Goal: Information Seeking & Learning: Learn about a topic

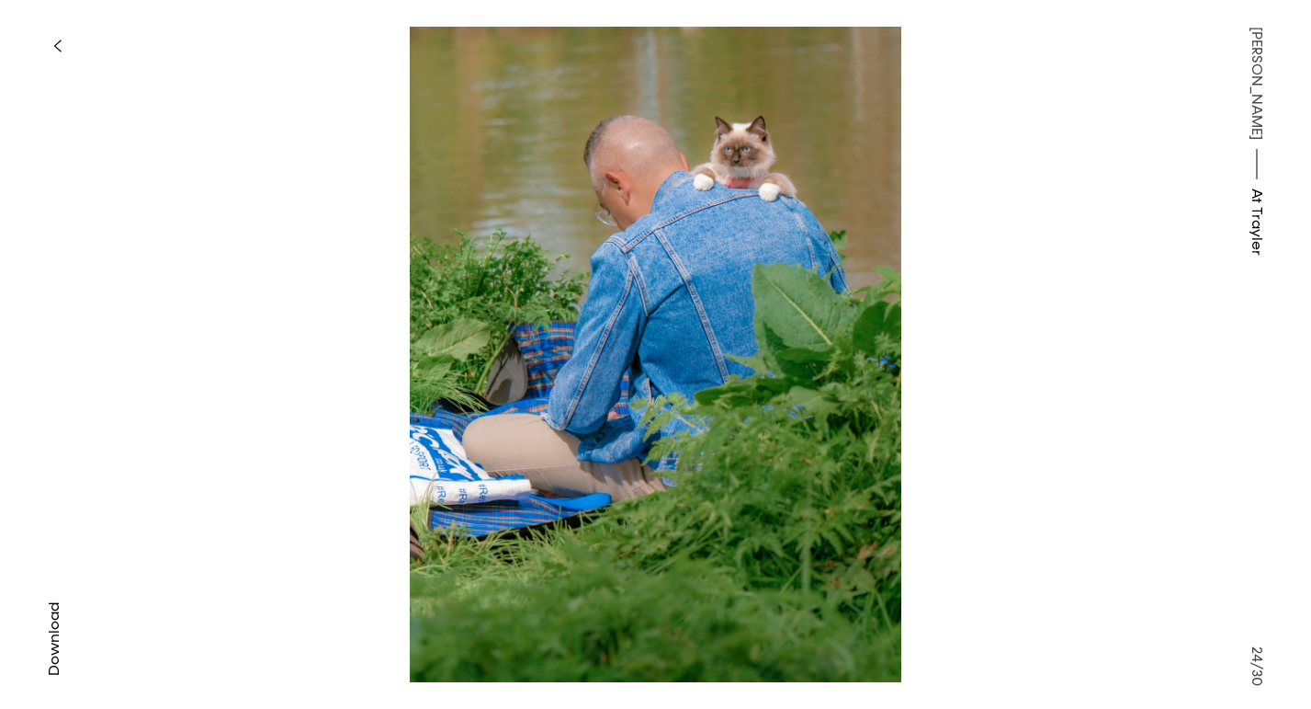
scroll to position [7363, 0]
click at [54, 50] on icon "button" at bounding box center [57, 46] width 8 height 15
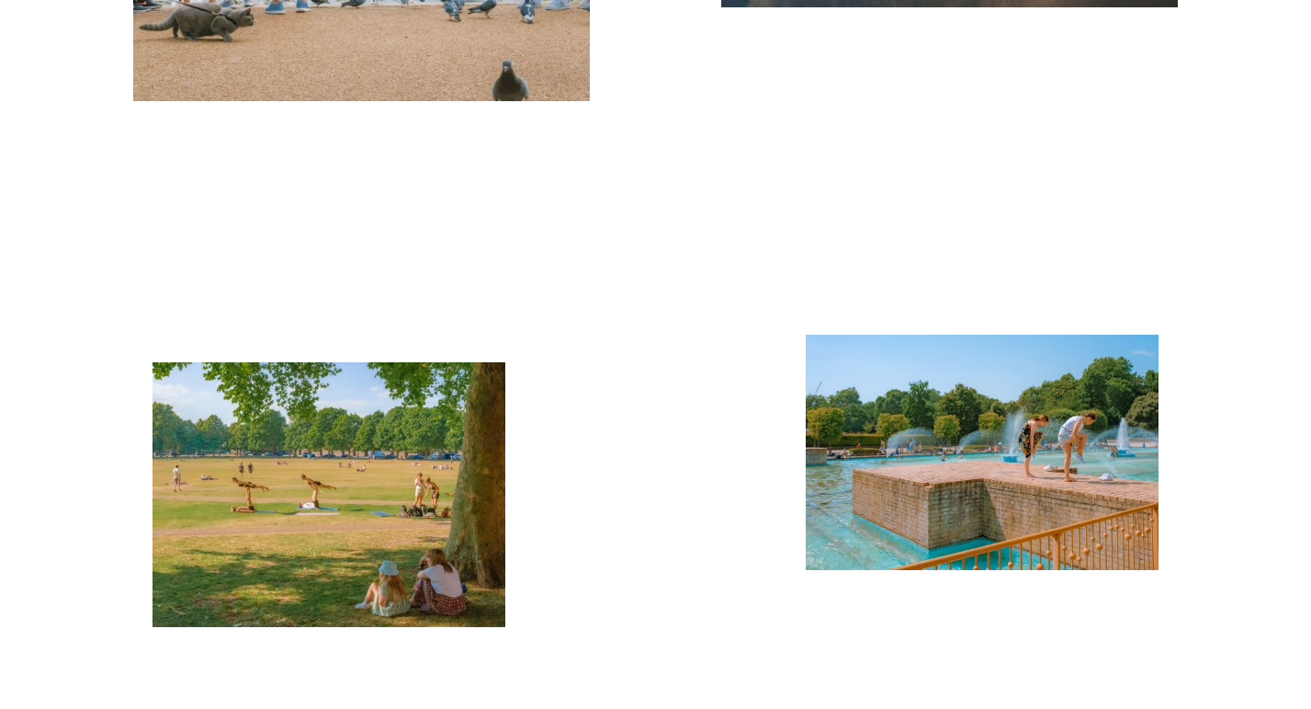
scroll to position [5331, 0]
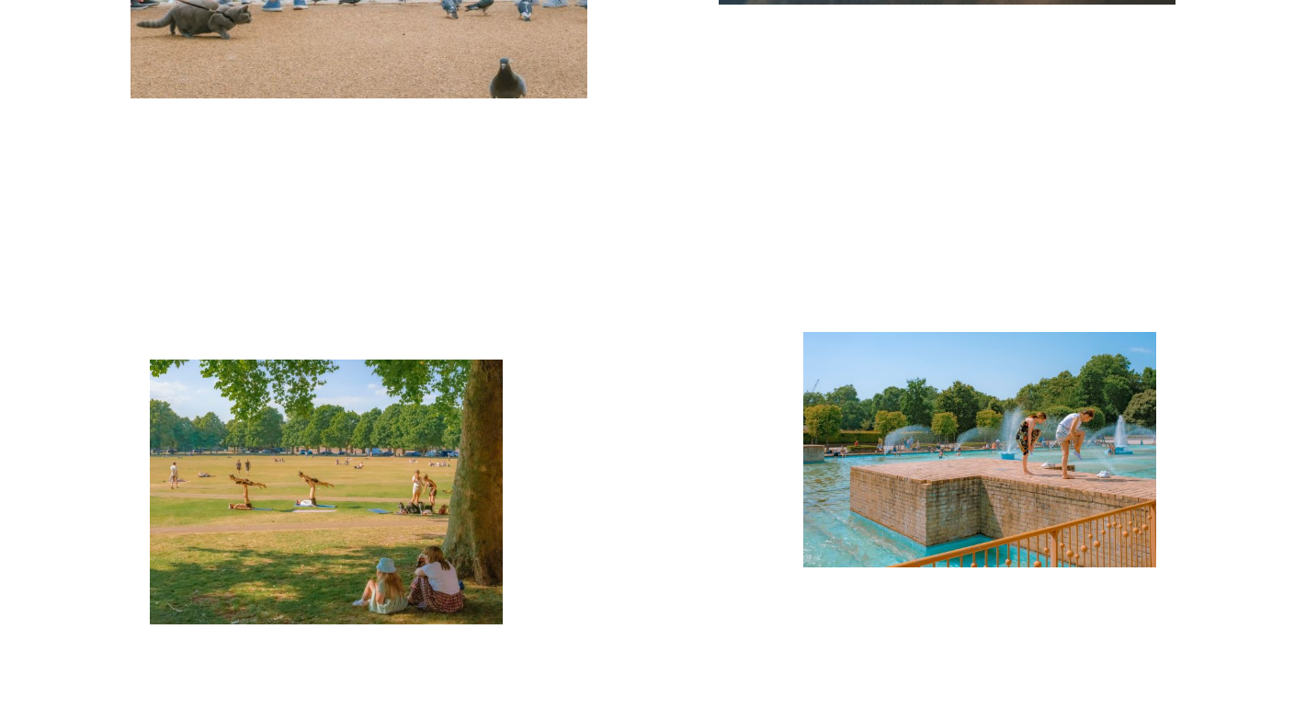
click at [908, 511] on img "button" at bounding box center [979, 449] width 353 height 235
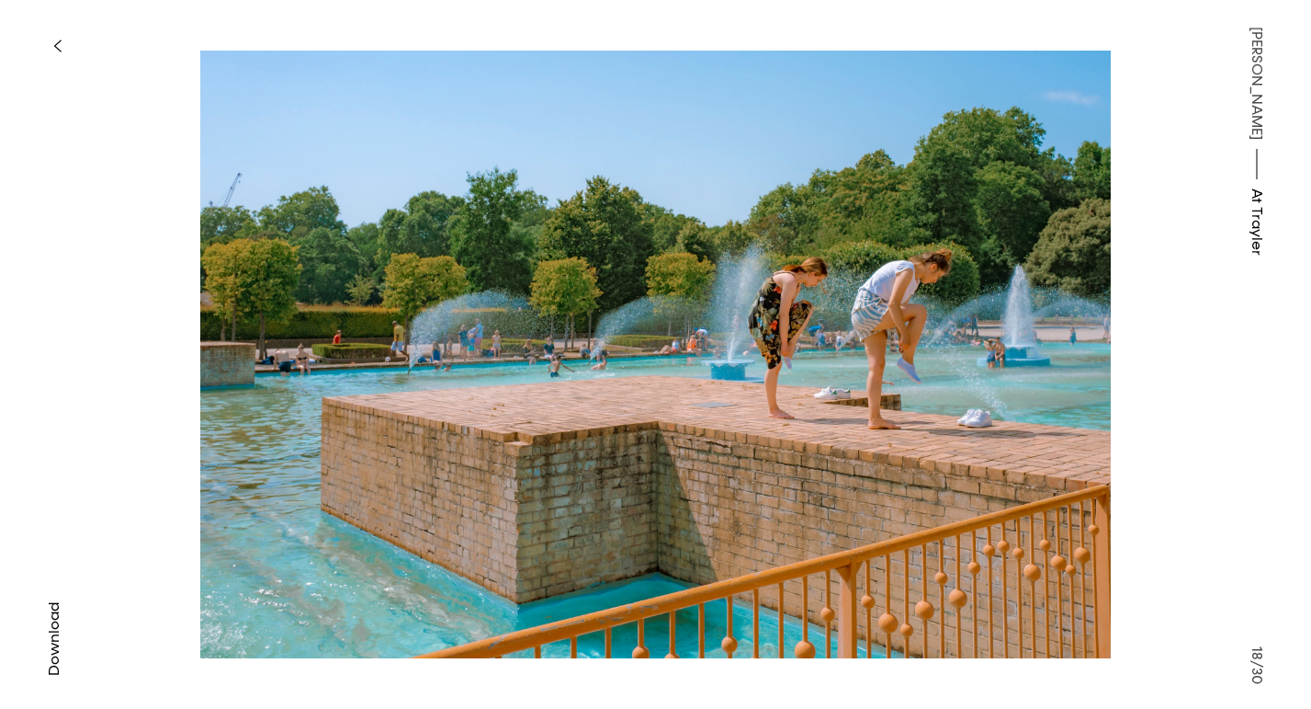
click at [60, 49] on icon "button" at bounding box center [57, 46] width 8 height 15
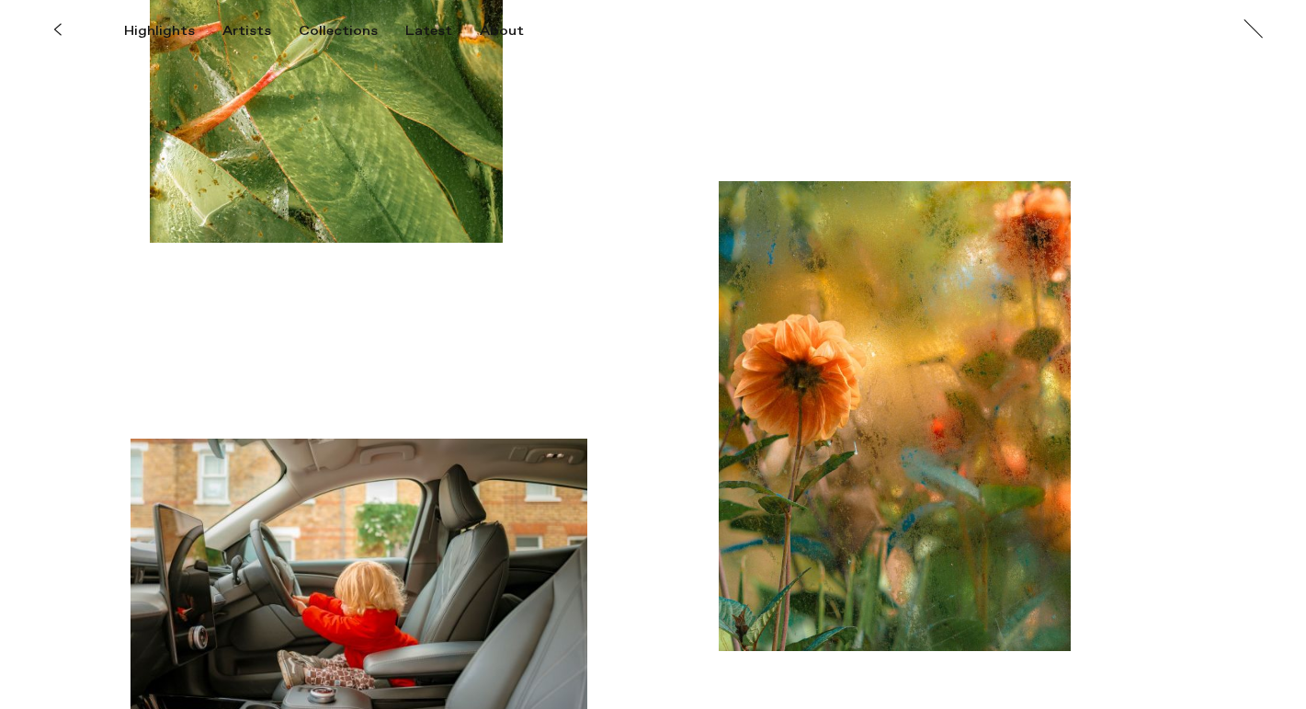
scroll to position [1634, 0]
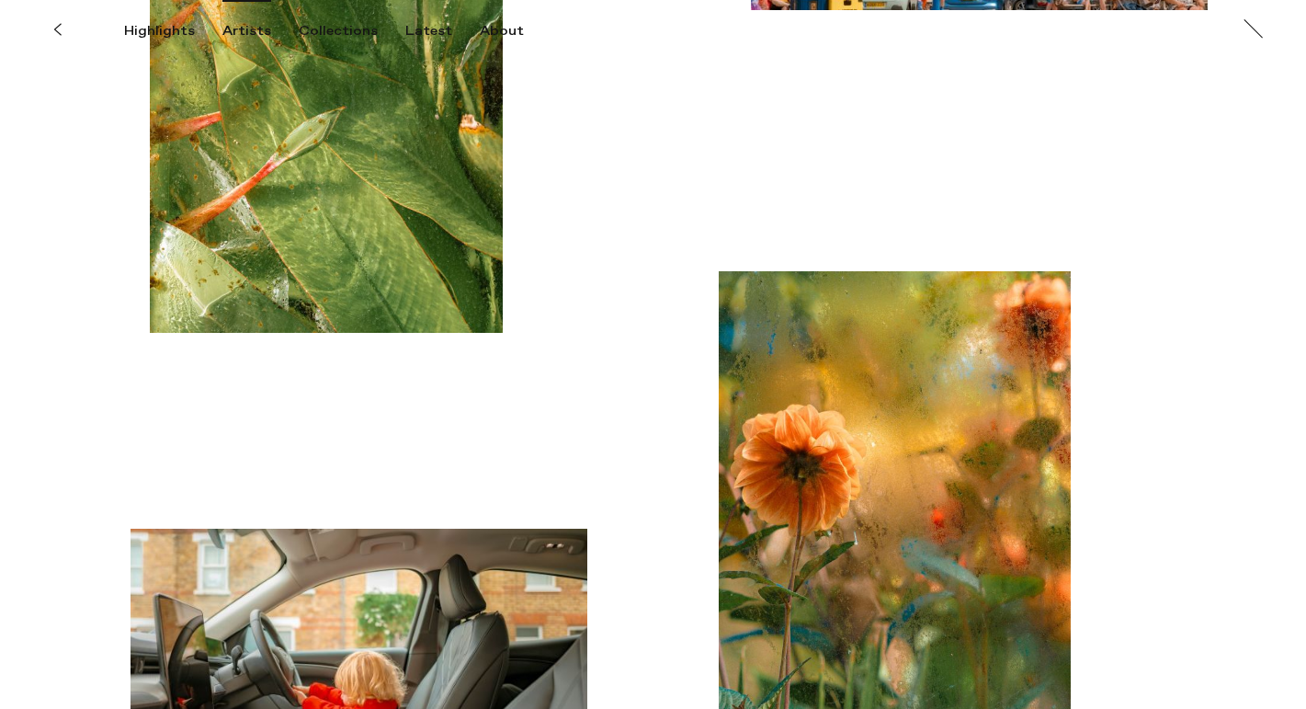
click at [223, 28] on div "Artists" at bounding box center [246, 31] width 49 height 17
